Goal: Book appointment/travel/reservation

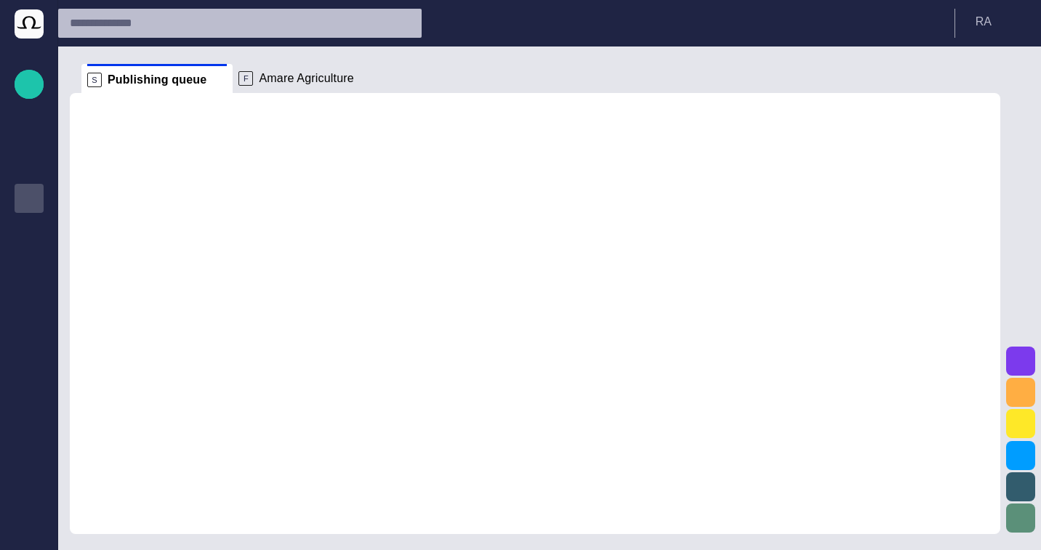
scroll to position [17, 0]
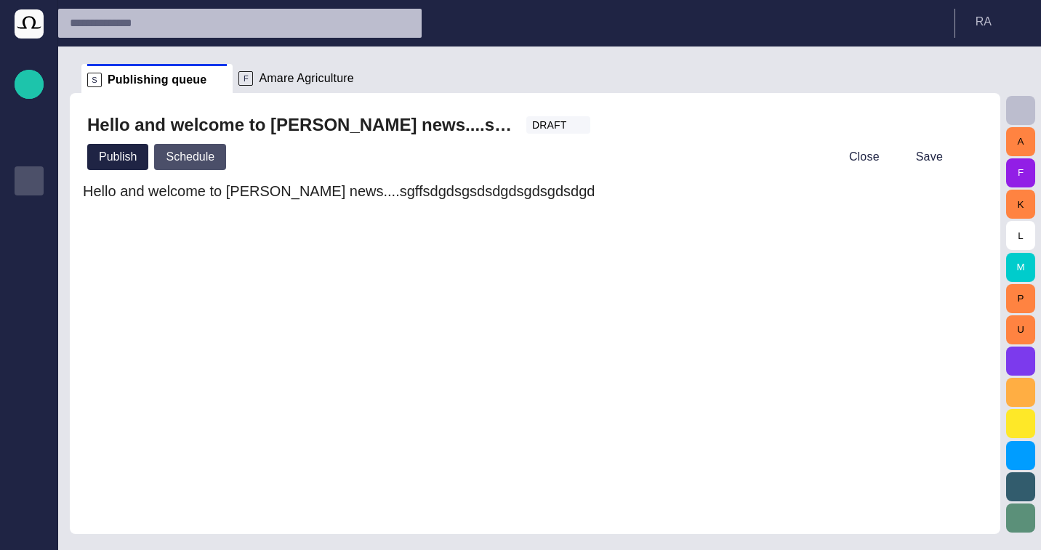
click at [173, 156] on button "Schedule" at bounding box center [190, 157] width 72 height 26
click at [215, 230] on div at bounding box center [520, 275] width 1041 height 550
click at [218, 165] on span "button" at bounding box center [215, 162] width 12 height 12
click at [225, 214] on div at bounding box center [520, 275] width 1041 height 550
click at [219, 160] on span "button" at bounding box center [215, 162] width 12 height 12
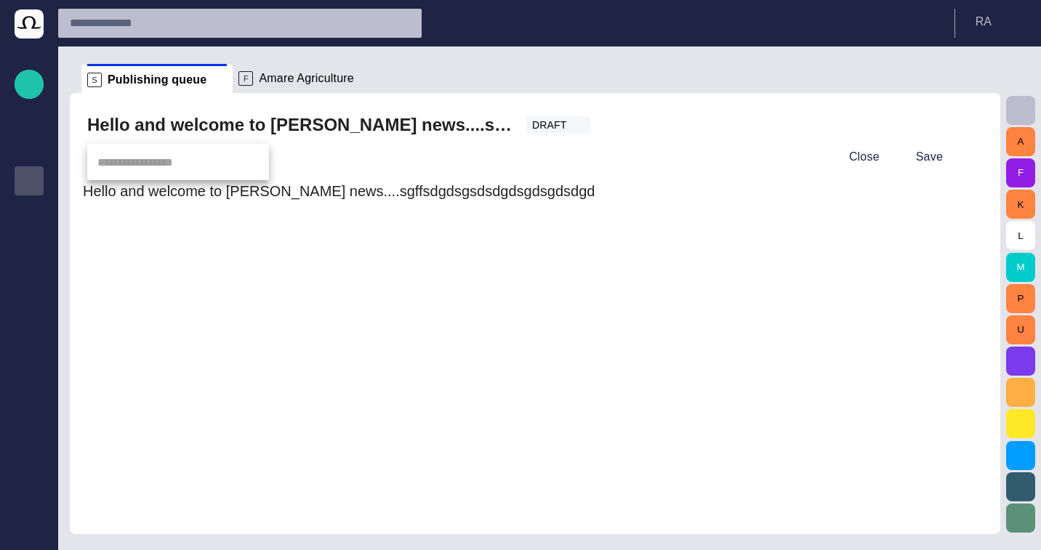
click at [369, 178] on div at bounding box center [520, 275] width 1041 height 550
click at [389, 140] on div at bounding box center [520, 275] width 1041 height 550
click at [354, 163] on div at bounding box center [520, 275] width 1041 height 550
click at [202, 172] on div "​" at bounding box center [178, 162] width 182 height 36
click at [230, 164] on span "button" at bounding box center [233, 162] width 12 height 12
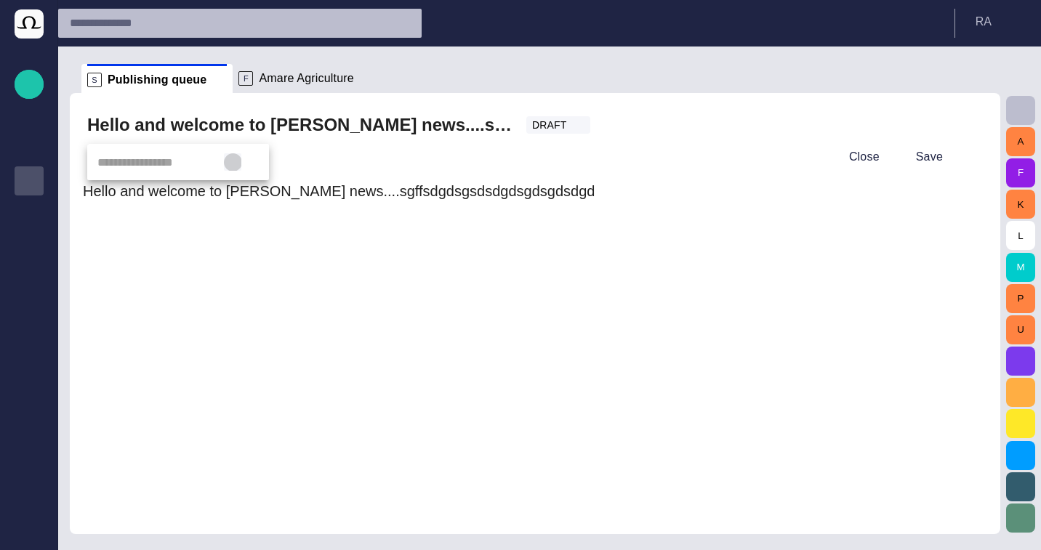
type input "**********"
click at [237, 216] on div at bounding box center [520, 275] width 1041 height 550
click at [150, 153] on div "Close Save" at bounding box center [535, 157] width 896 height 35
click at [100, 121] on h2 "Hello and welcome to [PERSON_NAME] news....sgffsdgdsgsdsdgdsgdsgdsdgd" at bounding box center [300, 124] width 427 height 23
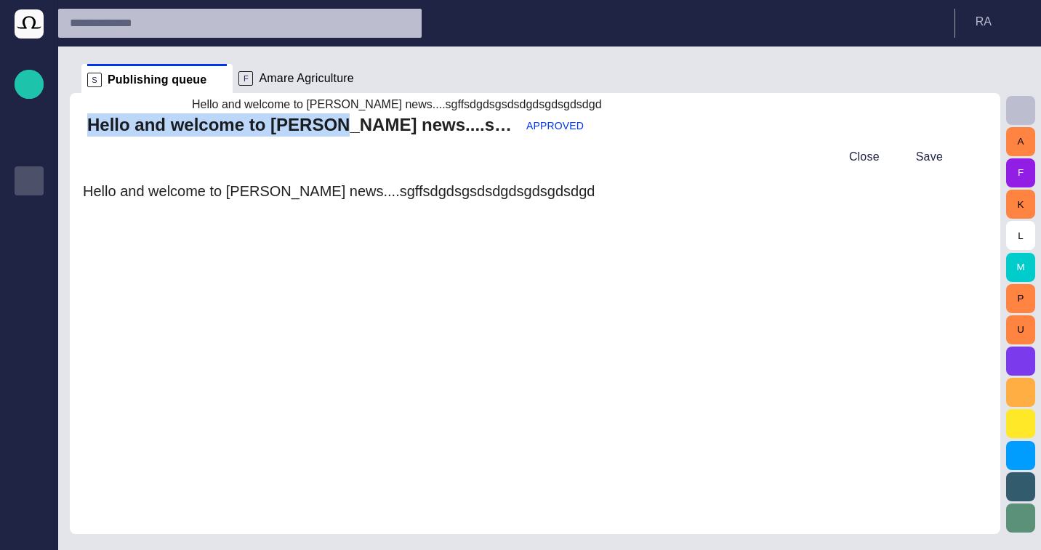
drag, startPoint x: 100, startPoint y: 121, endPoint x: 295, endPoint y: 121, distance: 194.8
click at [295, 121] on h2 "Hello and welcome to [PERSON_NAME] news....sgffsdgdsgsdsdgdsgdsgdsdgd" at bounding box center [300, 124] width 427 height 23
copy h2 "Hello and welcome to [GEOGRAPHIC_DATA]"
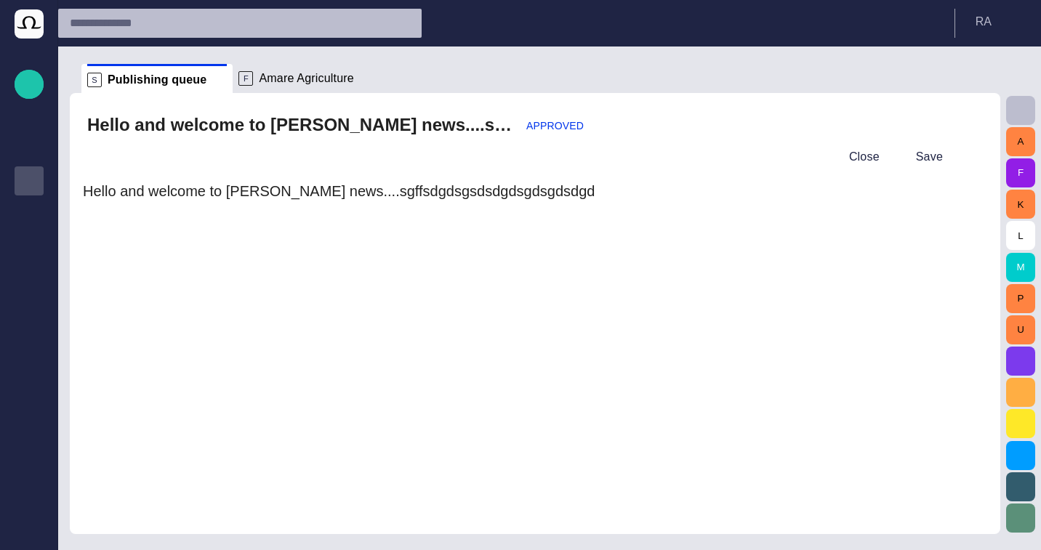
click at [664, 288] on div "Hello and welcome to [PERSON_NAME] news....sgffsdgdsgsdsdgdsgdsgdsdgd" at bounding box center [534, 351] width 907 height 342
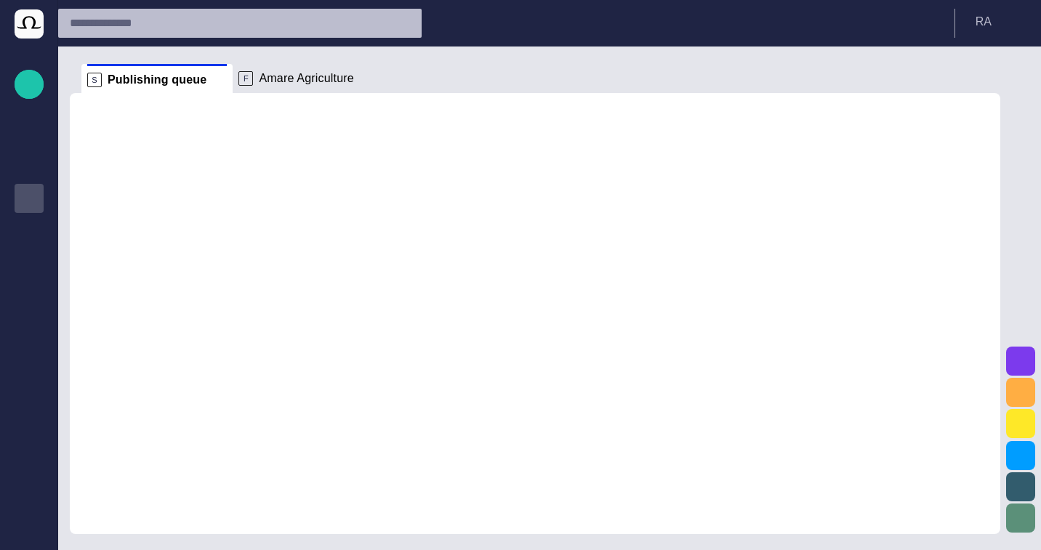
scroll to position [17, 0]
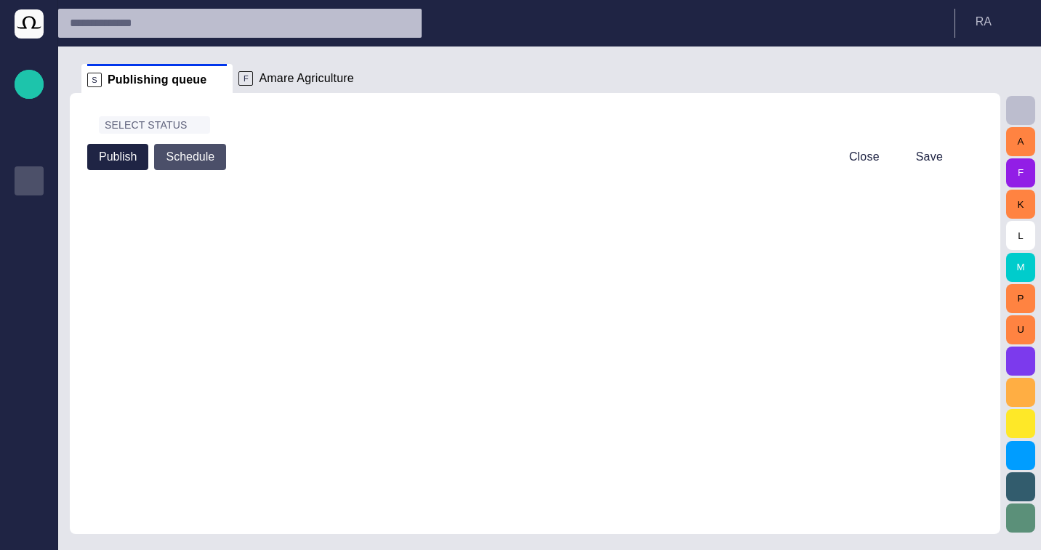
click at [185, 153] on button "Schedule" at bounding box center [190, 157] width 72 height 26
click at [297, 119] on div at bounding box center [520, 275] width 1041 height 550
click at [312, 164] on div at bounding box center [520, 275] width 1041 height 550
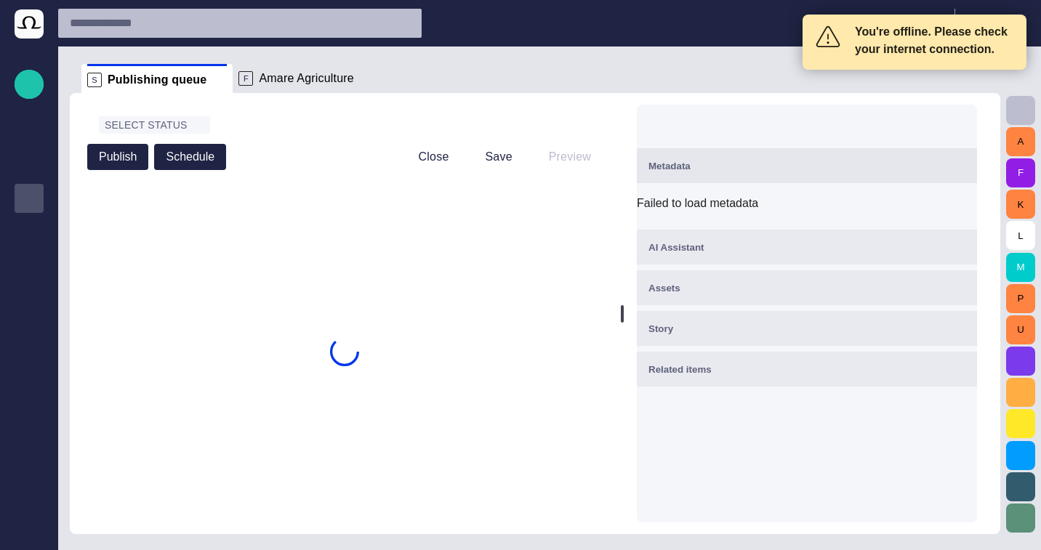
scroll to position [17, 0]
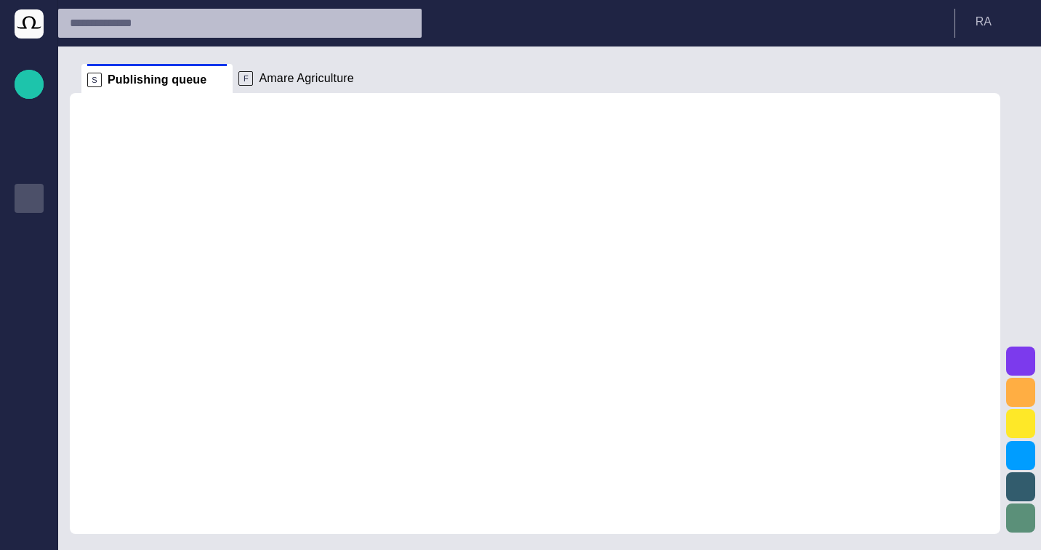
scroll to position [17, 0]
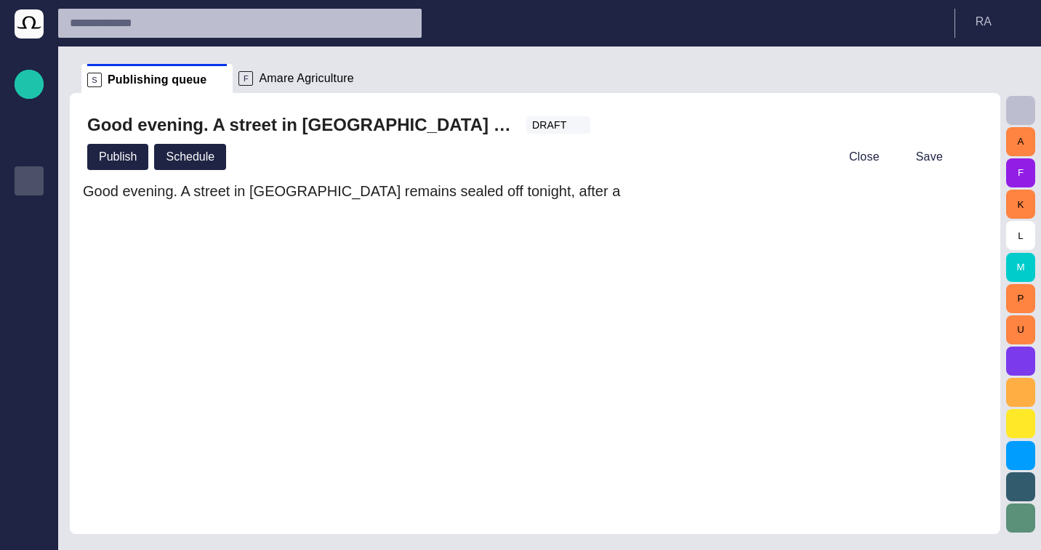
click at [226, 164] on div "Publish Schedule Close Save" at bounding box center [535, 157] width 896 height 35
click at [207, 163] on button "Schedule" at bounding box center [190, 157] width 72 height 26
click at [324, 148] on div at bounding box center [520, 275] width 1041 height 550
